Goal: Transaction & Acquisition: Book appointment/travel/reservation

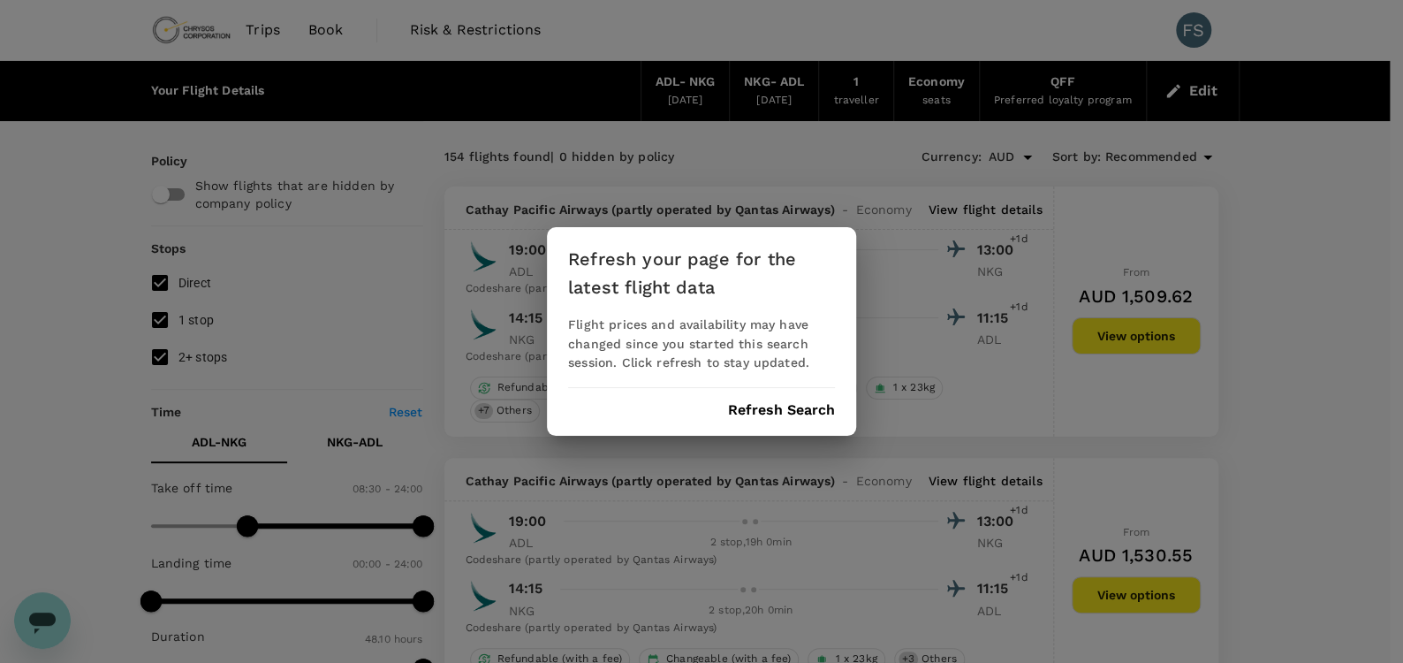
click at [895, 429] on div "Refresh your page for the latest flight data Flight prices and availability may…" at bounding box center [701, 331] width 1403 height 663
click at [765, 391] on div "Refresh your page for the latest flight data Flight prices and availability may…" at bounding box center [701, 331] width 309 height 209
click at [773, 404] on button "Refresh Search" at bounding box center [781, 410] width 107 height 16
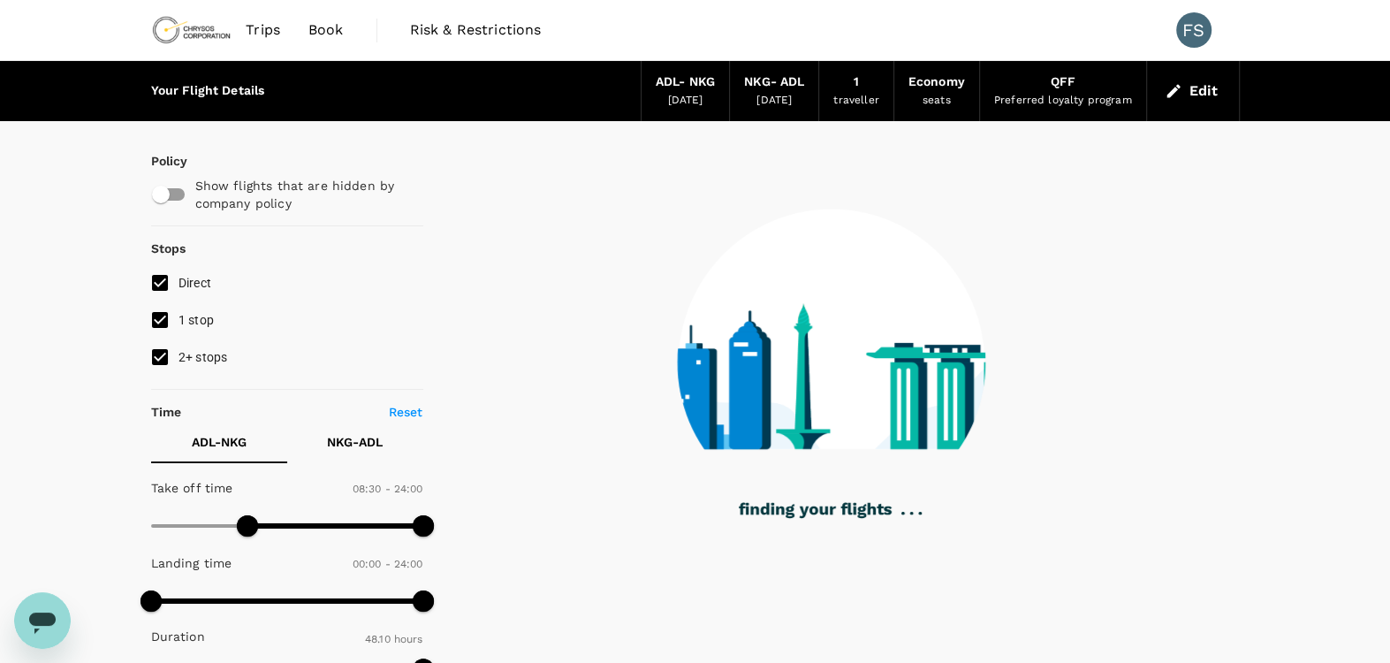
type input "2040"
checkbox input "true"
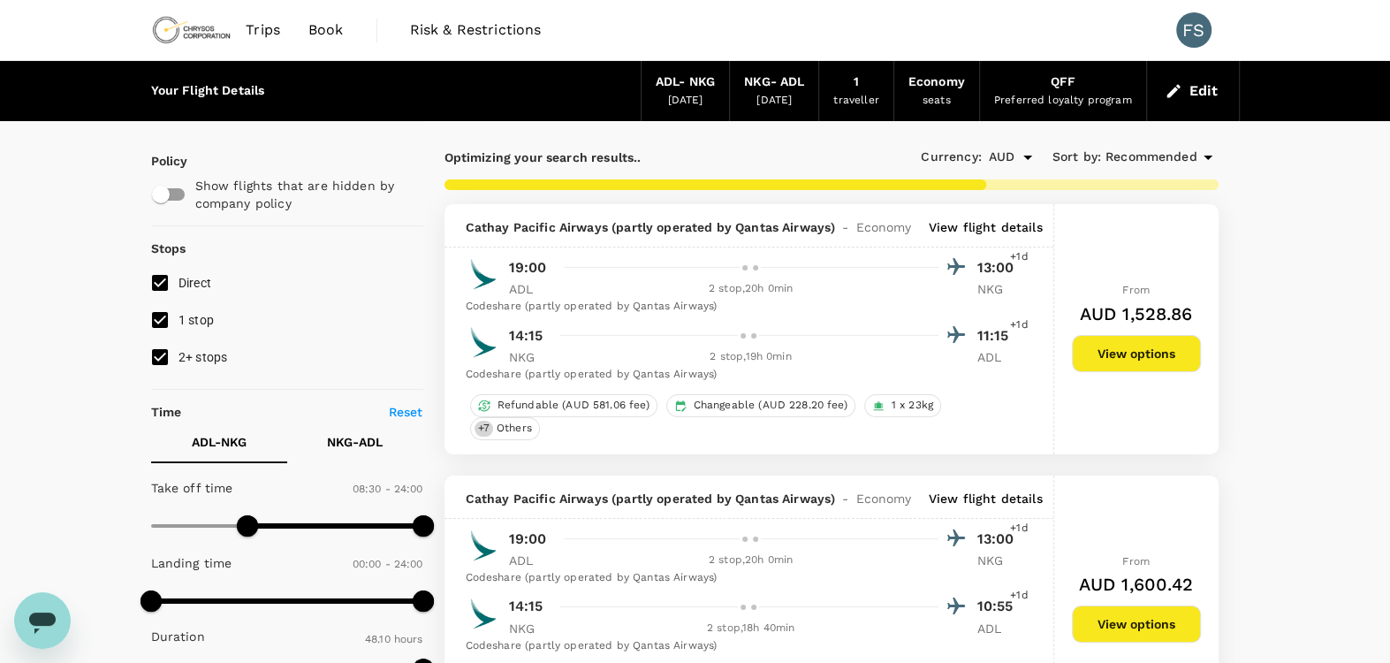
click at [1127, 351] on button "View options" at bounding box center [1136, 353] width 129 height 37
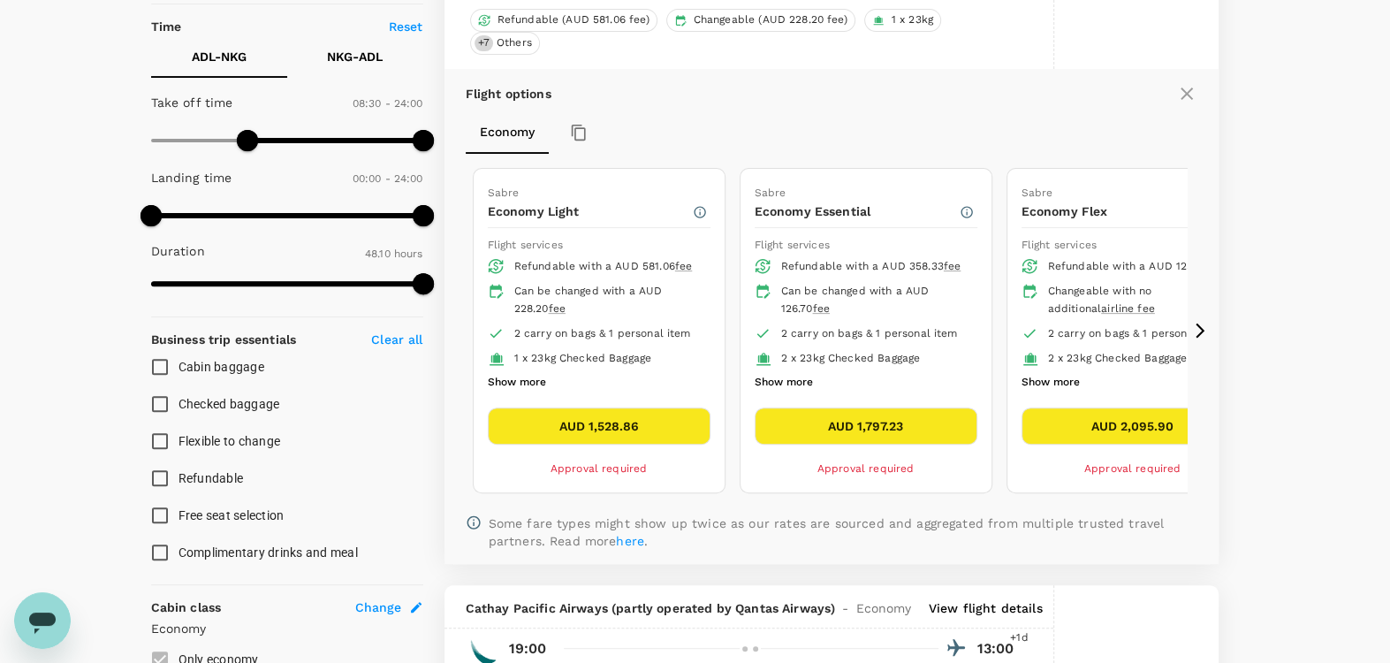
scroll to position [409, 0]
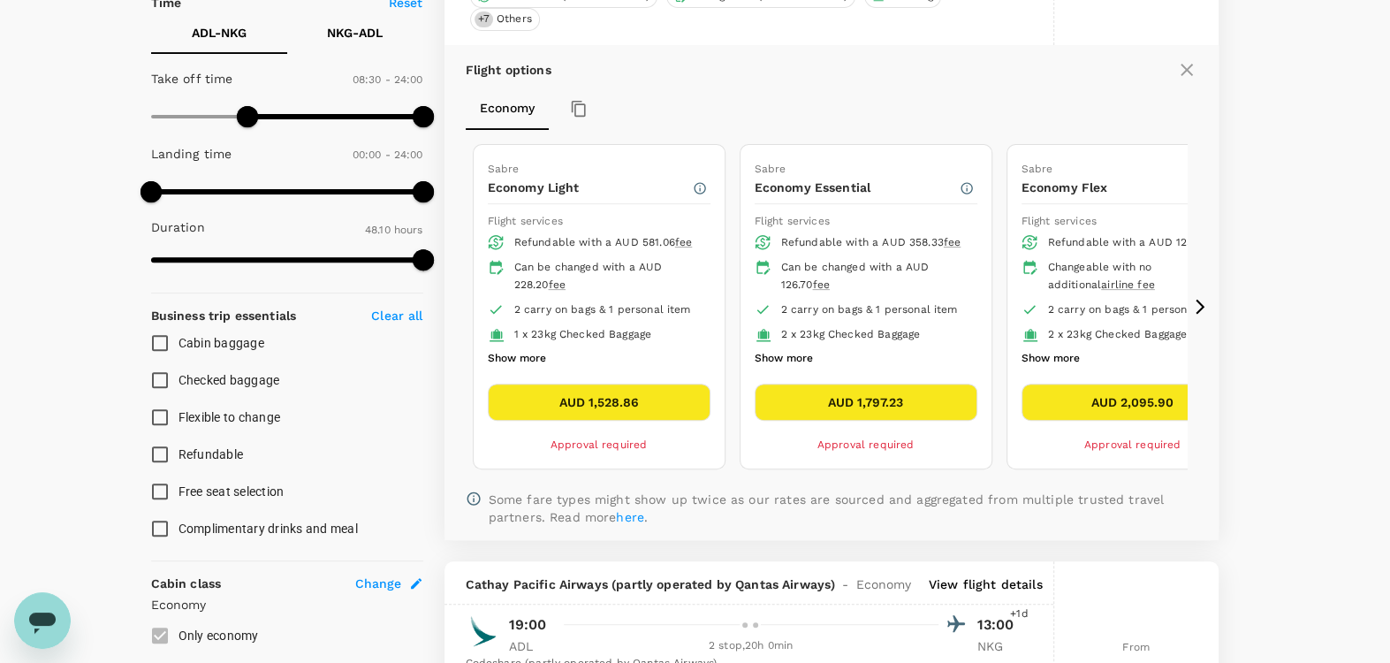
click at [1204, 299] on icon at bounding box center [1200, 307] width 18 height 18
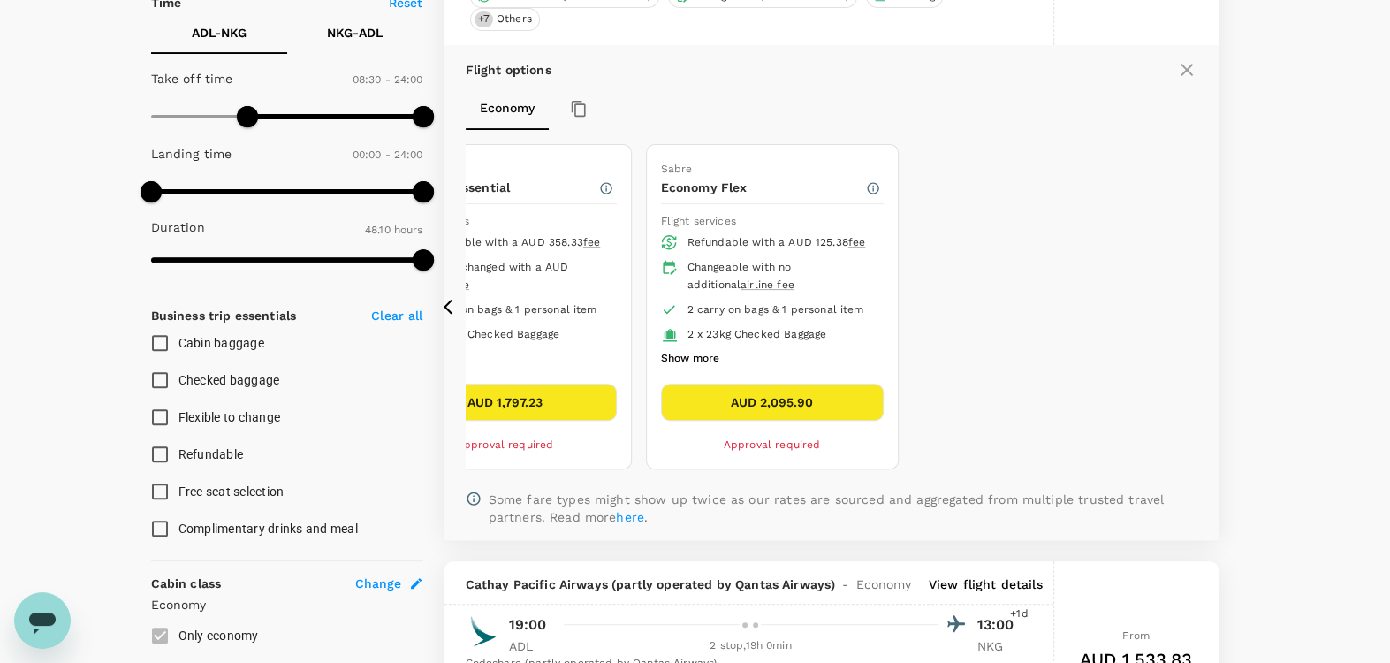
type input "2890"
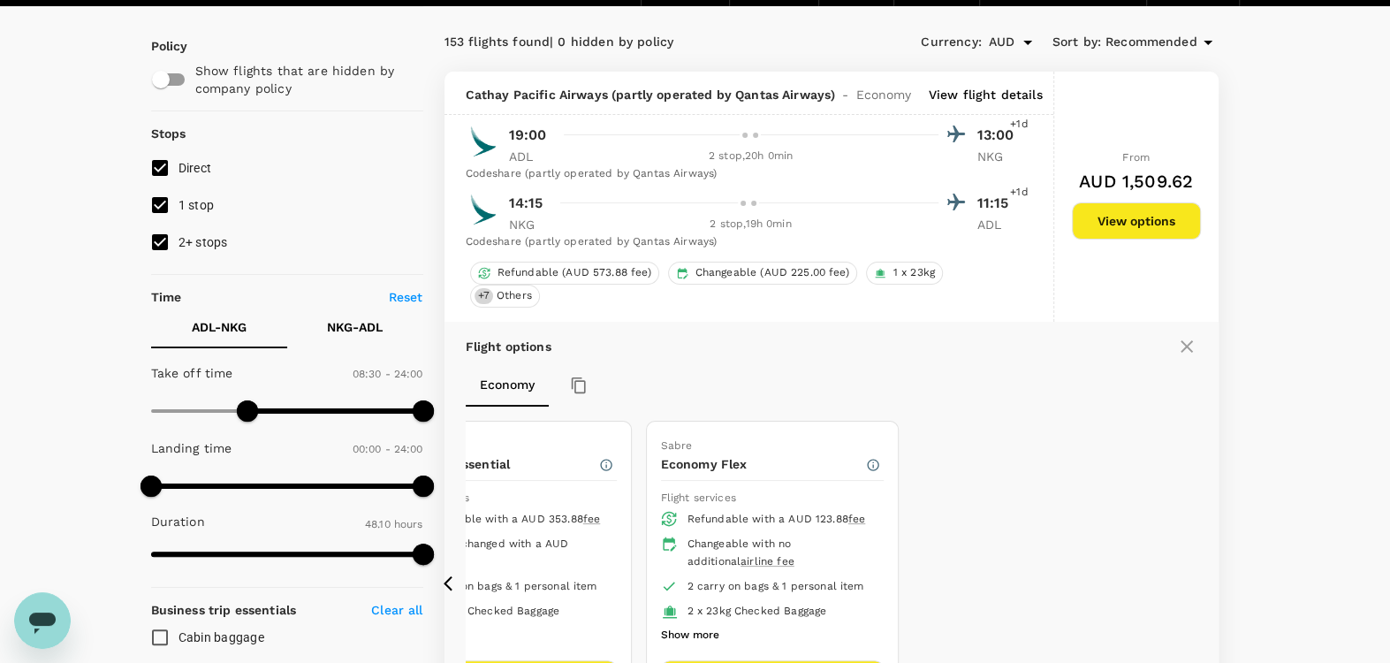
scroll to position [262, 0]
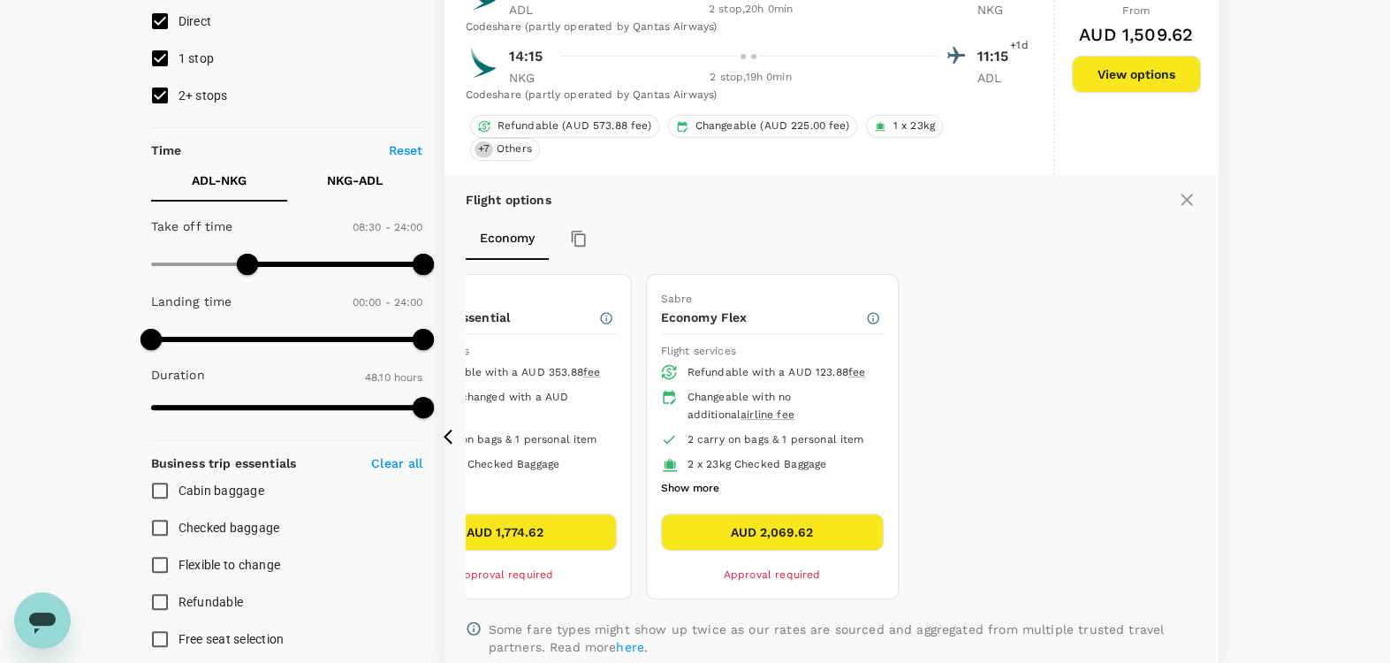
drag, startPoint x: 1237, startPoint y: 279, endPoint x: 1216, endPoint y: 239, distance: 45.1
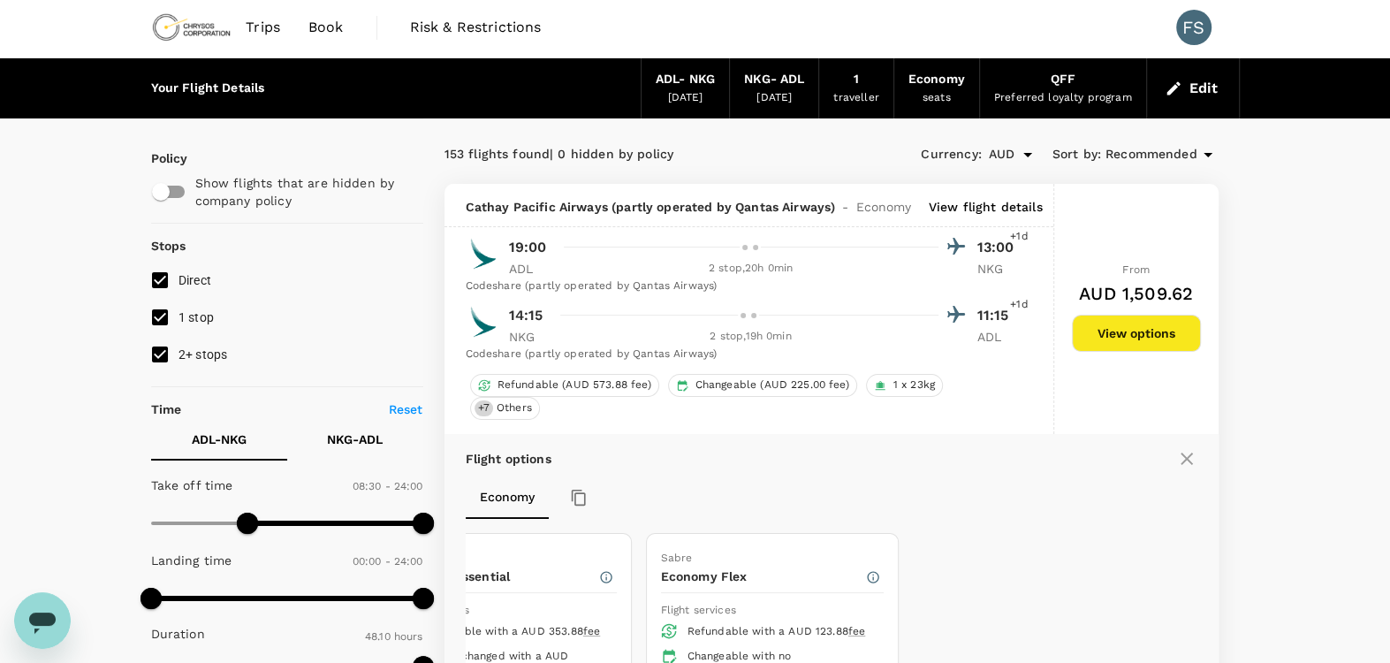
scroll to position [0, 0]
